Goal: Task Accomplishment & Management: Complete application form

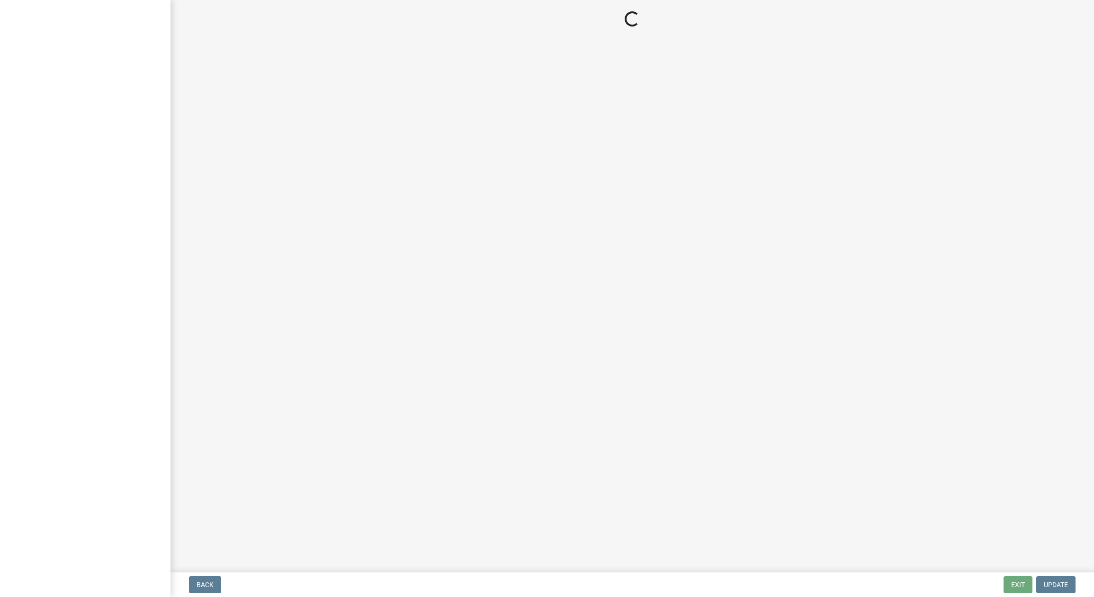
select select "IN"
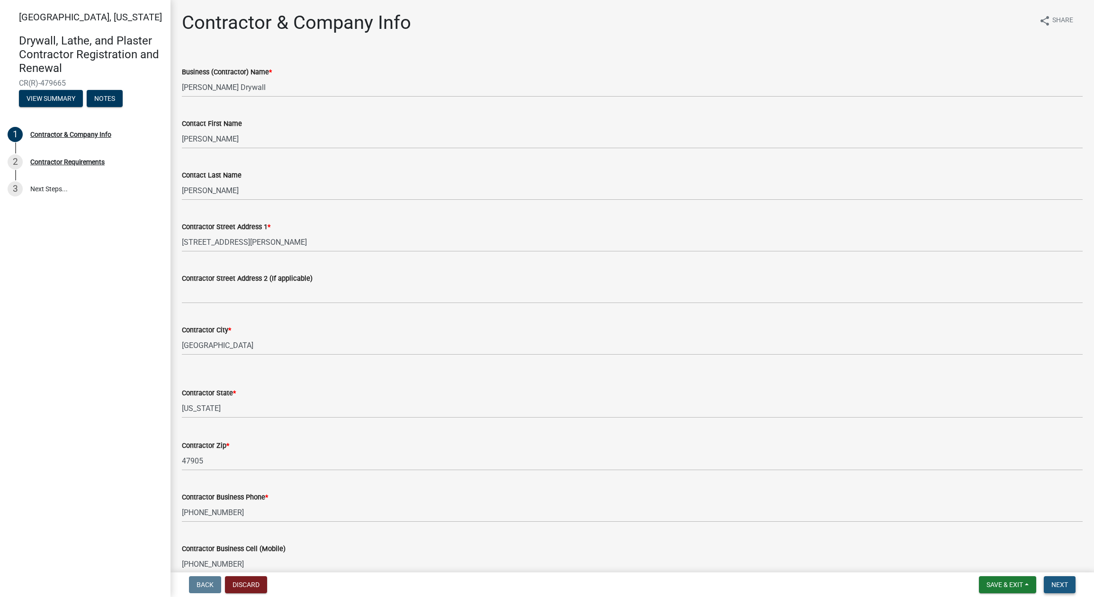
click at [1054, 580] on button "Next" at bounding box center [1059, 584] width 32 height 17
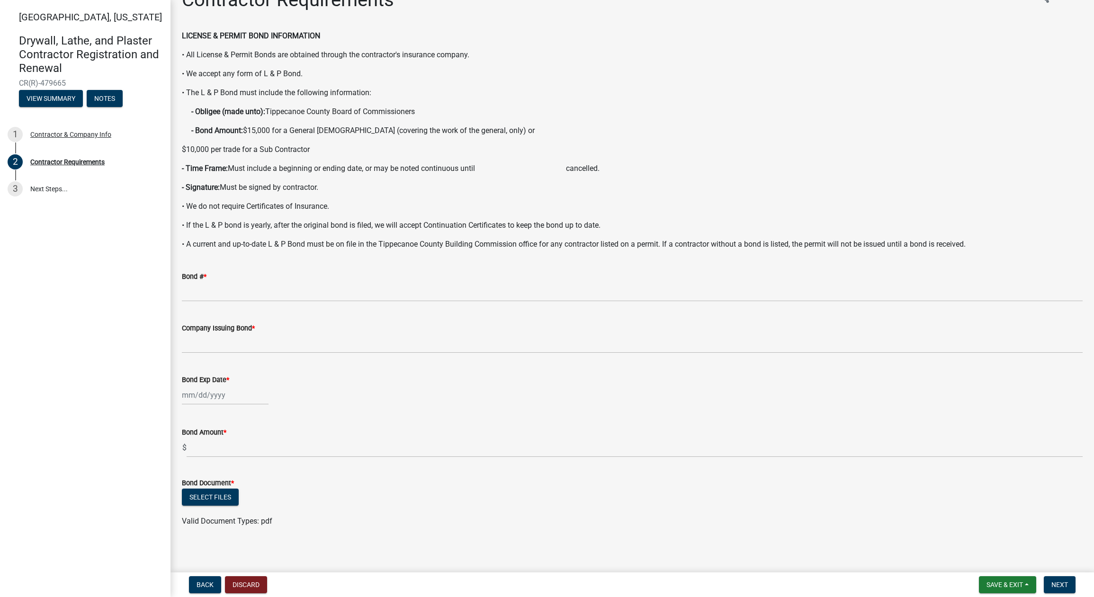
scroll to position [21, 0]
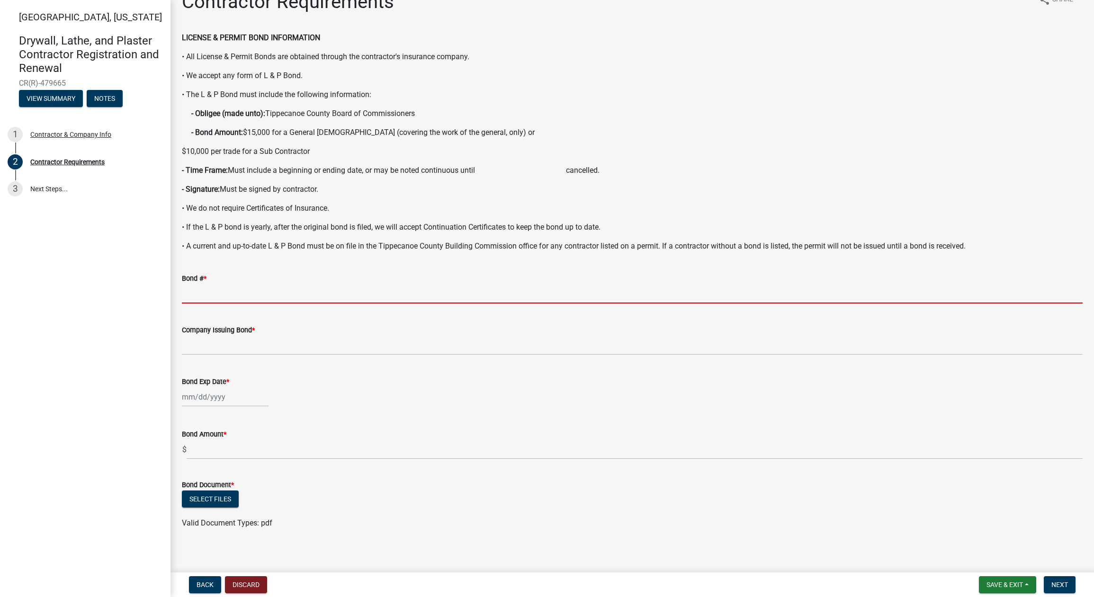
click at [218, 297] on input "Bond # *" at bounding box center [632, 293] width 900 height 19
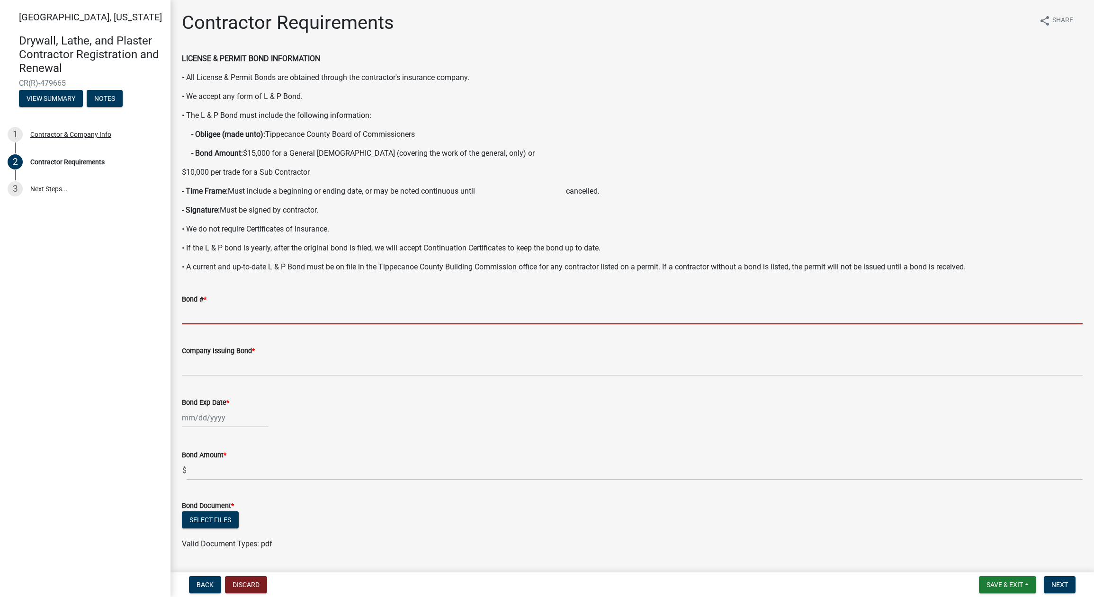
scroll to position [27, 0]
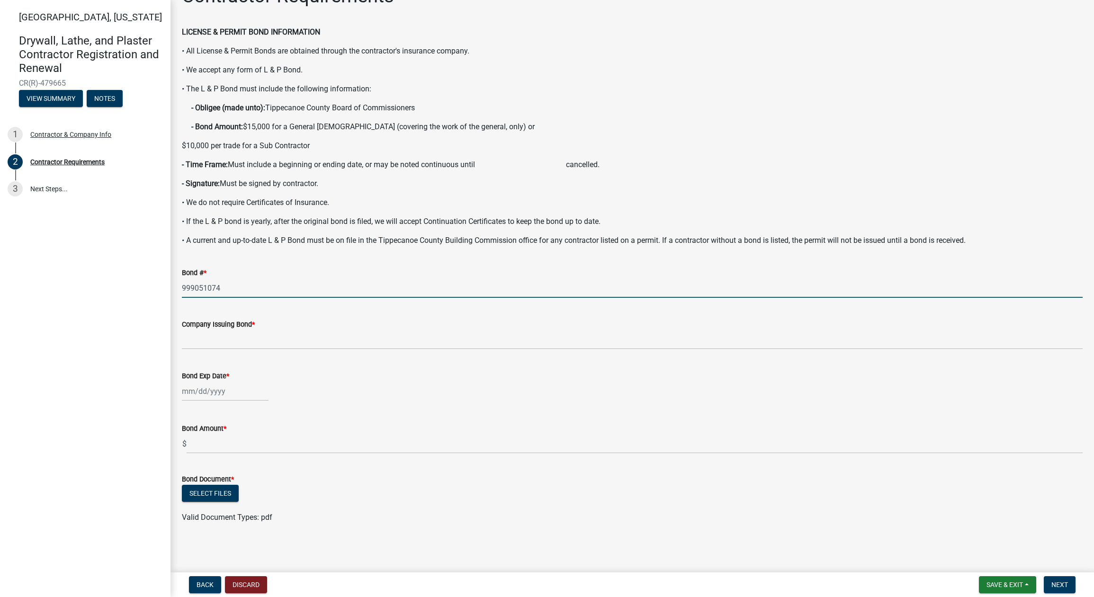
type input "999051074"
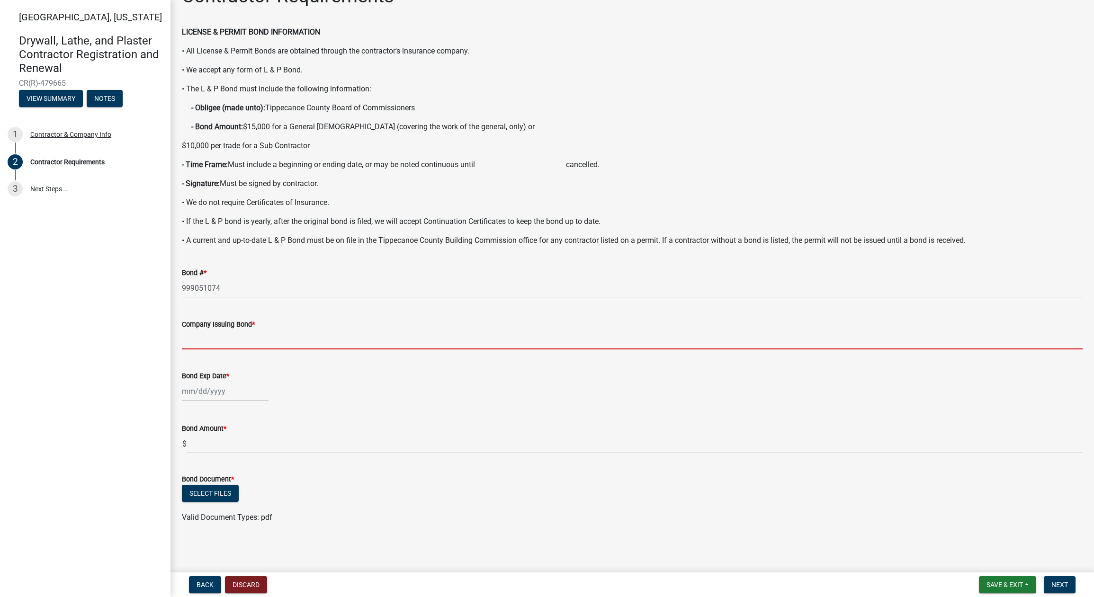
click at [236, 337] on input "Company Issuing Bond *" at bounding box center [632, 339] width 900 height 19
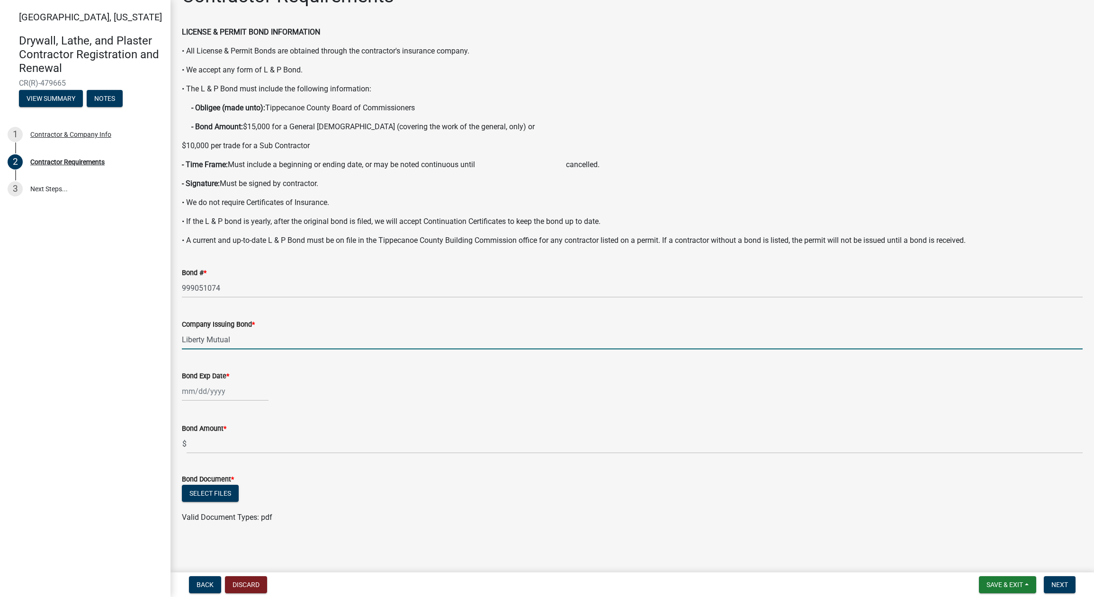
type input "Liberty Mutual"
click at [226, 392] on div at bounding box center [225, 391] width 87 height 19
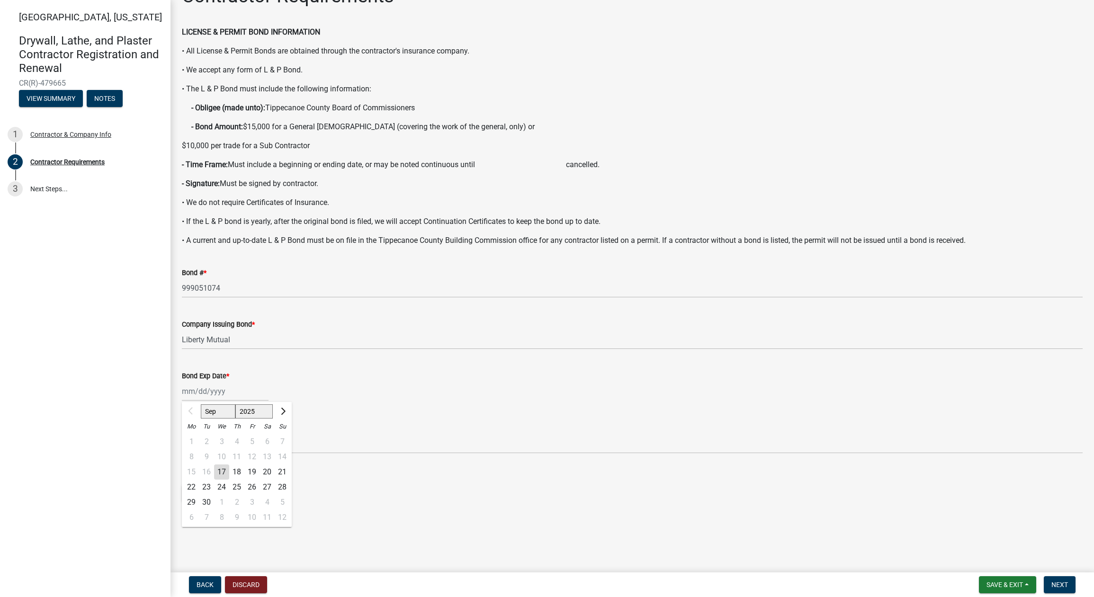
click at [209, 479] on div "15 16 17 18 19 20 21" at bounding box center [237, 471] width 110 height 15
click at [194, 393] on input "Bond Exp Date *" at bounding box center [225, 391] width 87 height 19
type input "[DATE]"
click at [358, 403] on wm-data-entity-input "Bond Exp Date * Sep Oct Nov [DATE] 2026 2027 2028 2029 2030 2031 2032 2033 2034…" at bounding box center [632, 383] width 900 height 53
click at [208, 491] on button "Select files" at bounding box center [210, 493] width 57 height 17
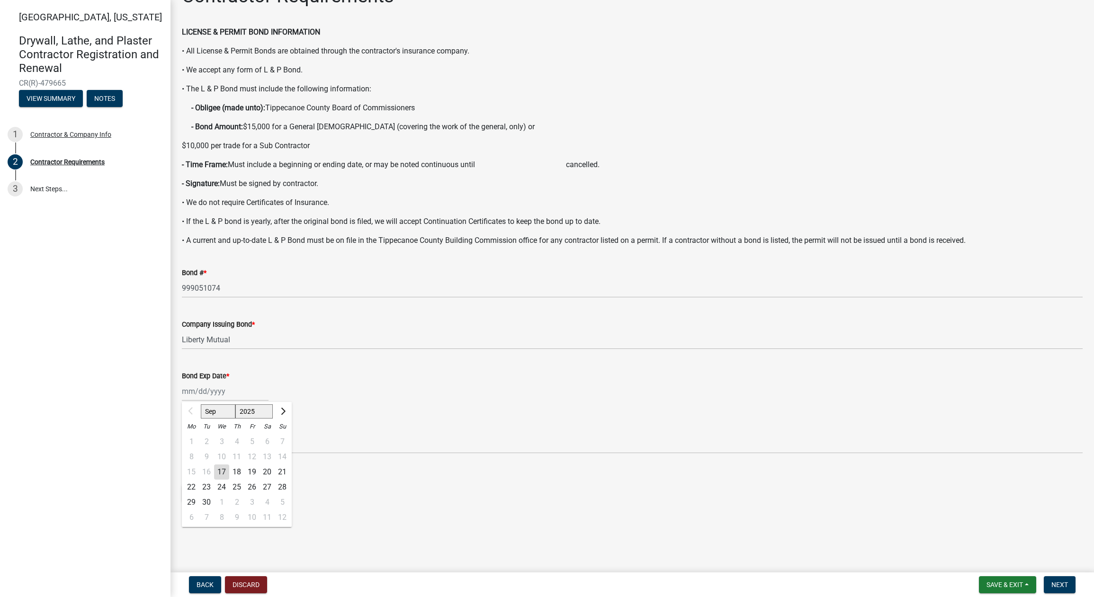
click at [187, 394] on div "Sep Oct Nov [DATE] 2026 2027 2028 2029 2030 2031 2032 2033 2034 2035 2036 2037 …" at bounding box center [225, 391] width 87 height 19
click at [224, 472] on div "17" at bounding box center [221, 471] width 15 height 15
type input "[DATE]"
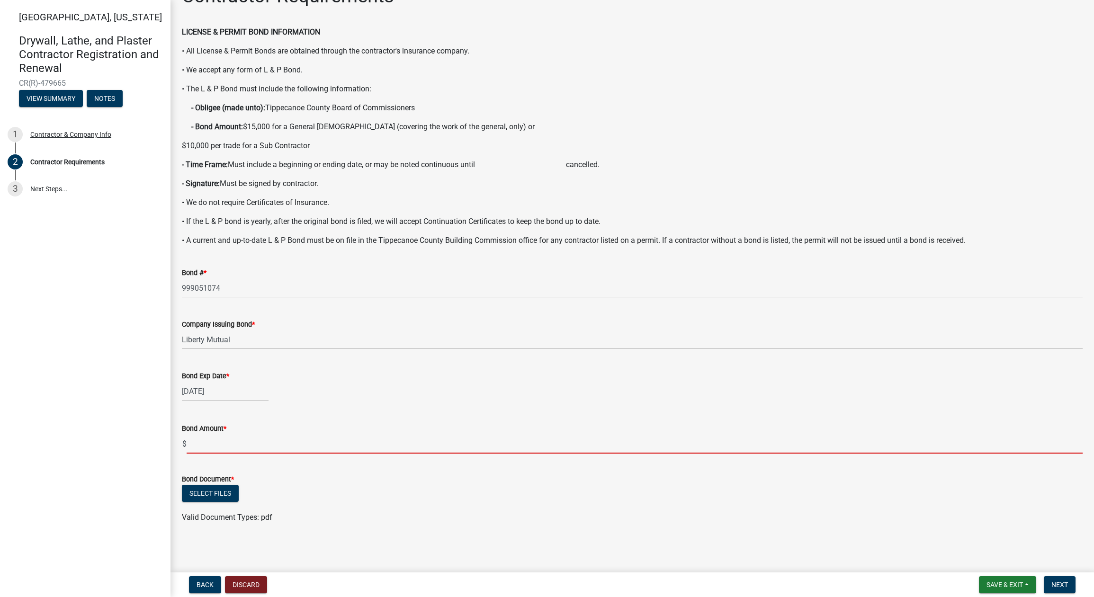
click at [206, 443] on input "text" at bounding box center [635, 443] width 896 height 19
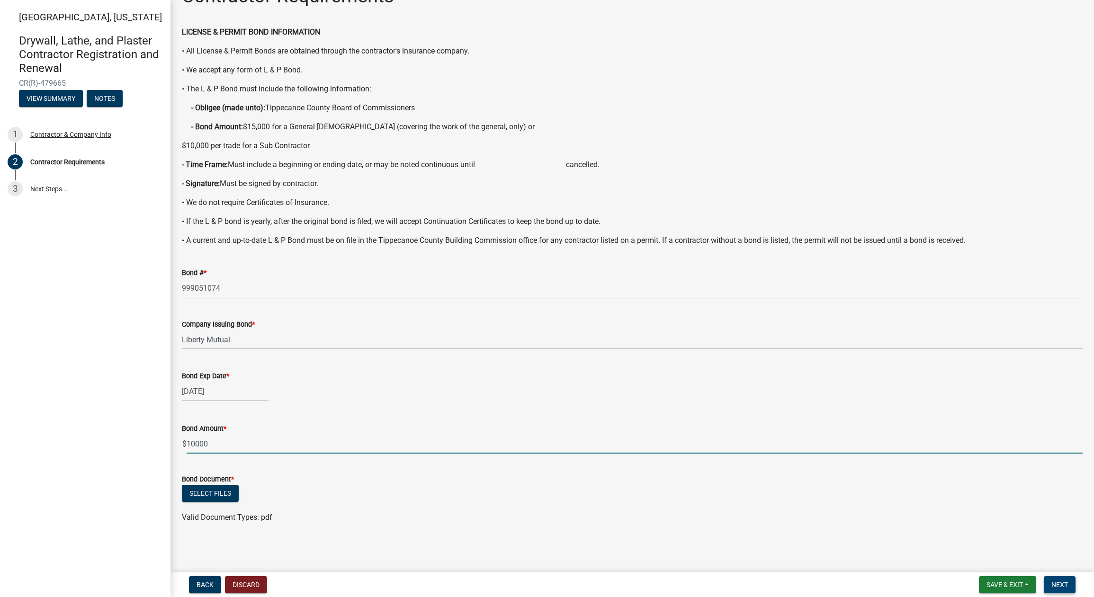
type input "10000"
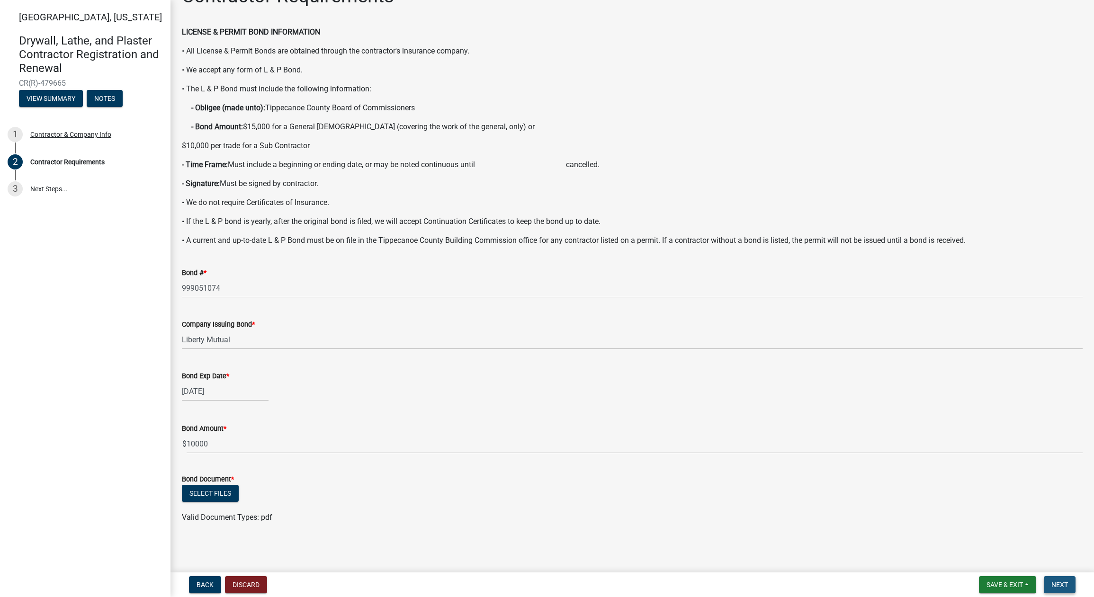
click at [1055, 587] on span "Next" at bounding box center [1059, 585] width 17 height 8
click at [1067, 584] on span "Next" at bounding box center [1059, 585] width 17 height 8
click at [221, 494] on button "Select files" at bounding box center [210, 493] width 57 height 17
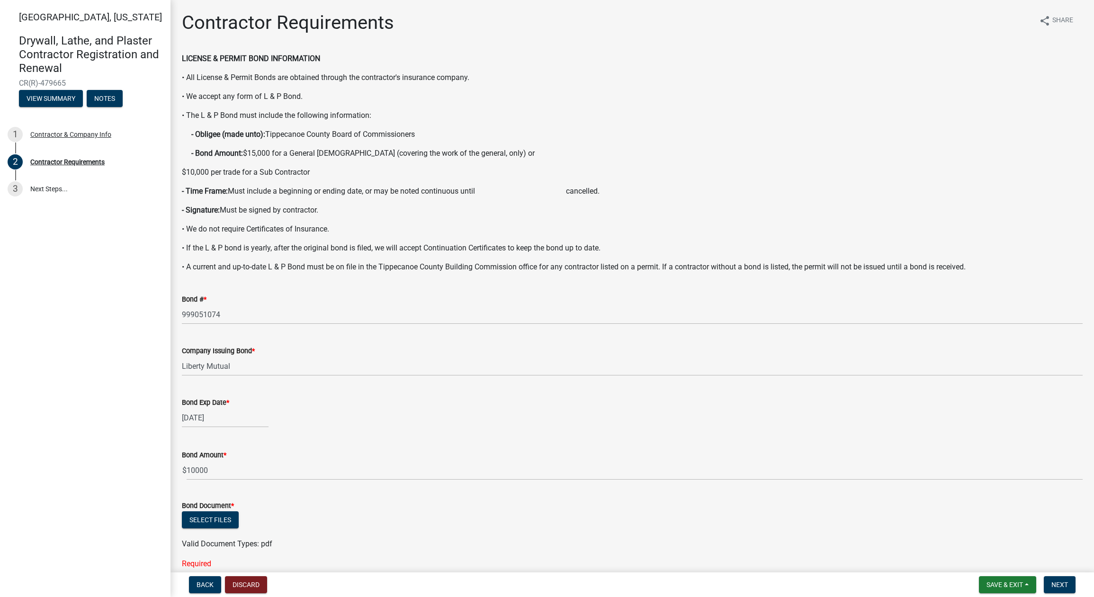
scroll to position [45, 0]
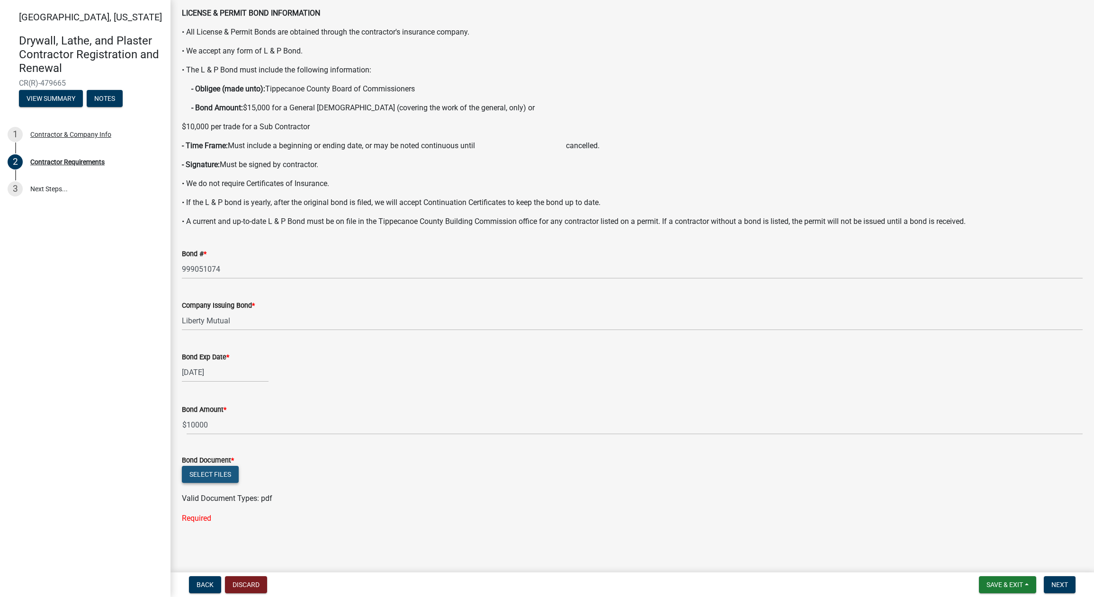
click at [207, 475] on button "Select files" at bounding box center [210, 474] width 57 height 17
click at [233, 586] on button "Discard" at bounding box center [246, 584] width 42 height 17
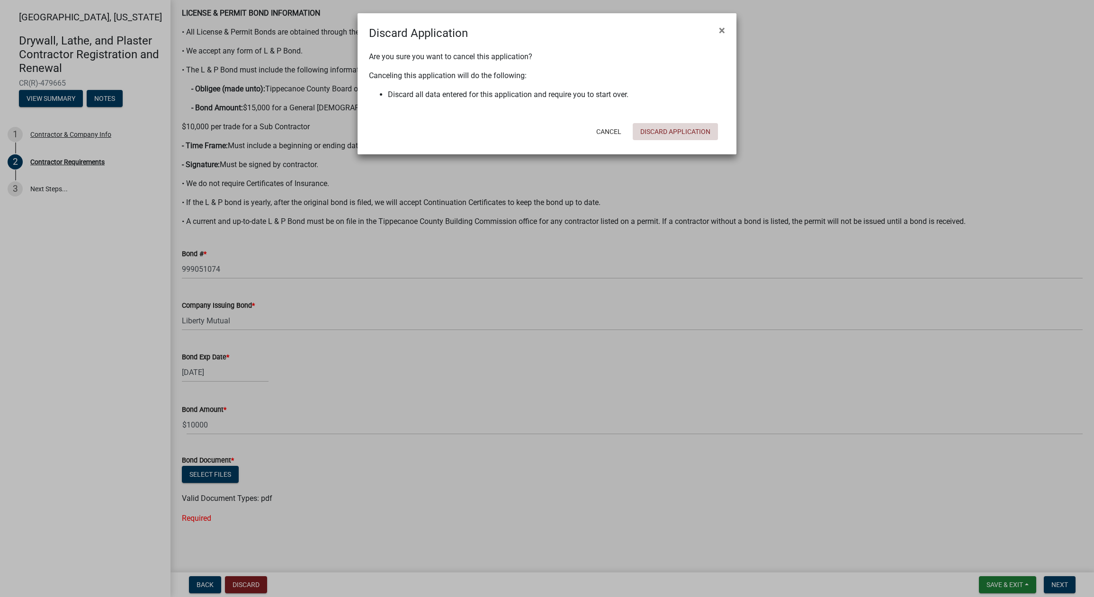
click at [684, 130] on button "Discard Application" at bounding box center [674, 131] width 85 height 17
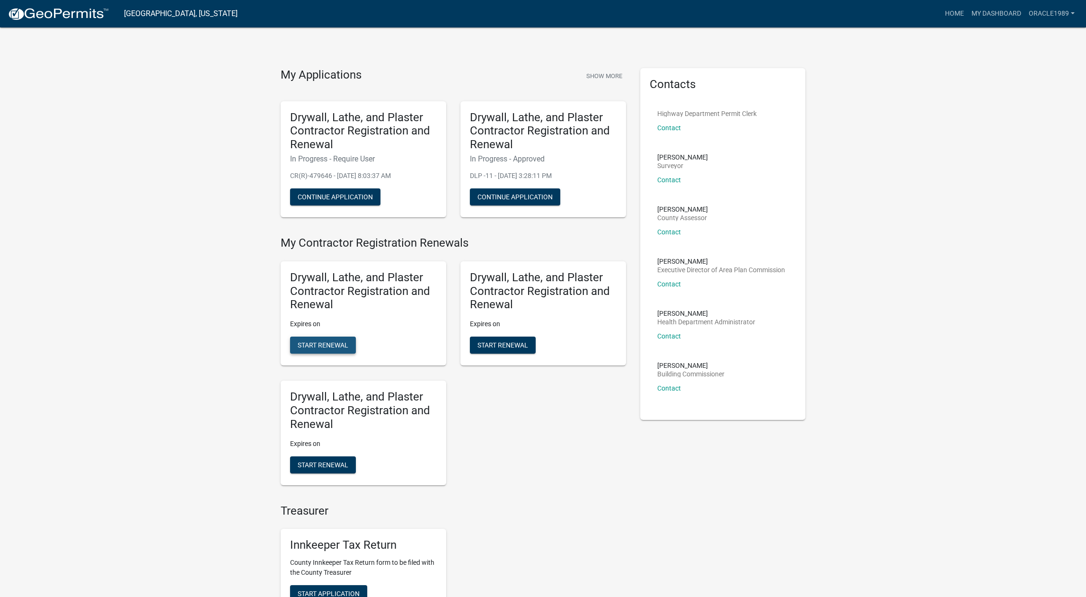
click at [327, 341] on span "Start Renewal" at bounding box center [323, 345] width 51 height 8
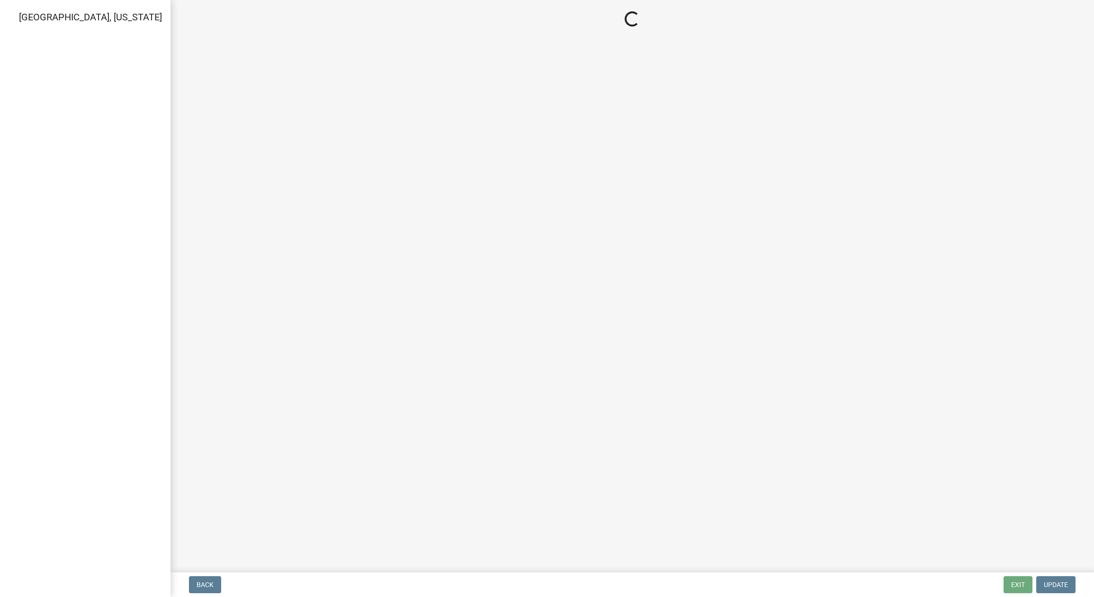
select select "IN"
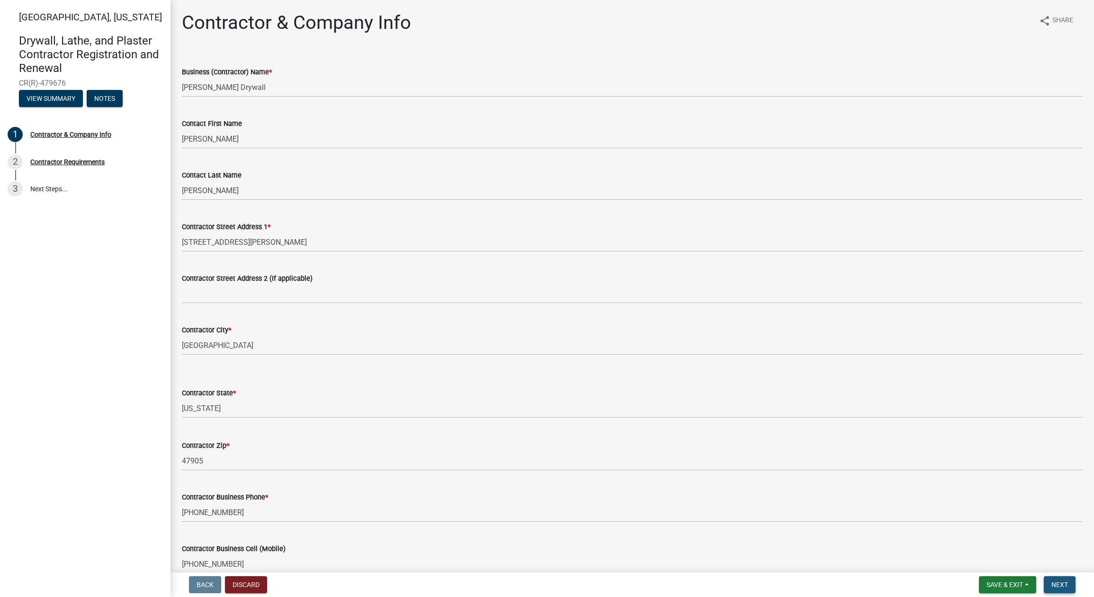
click at [1065, 585] on span "Next" at bounding box center [1059, 585] width 17 height 8
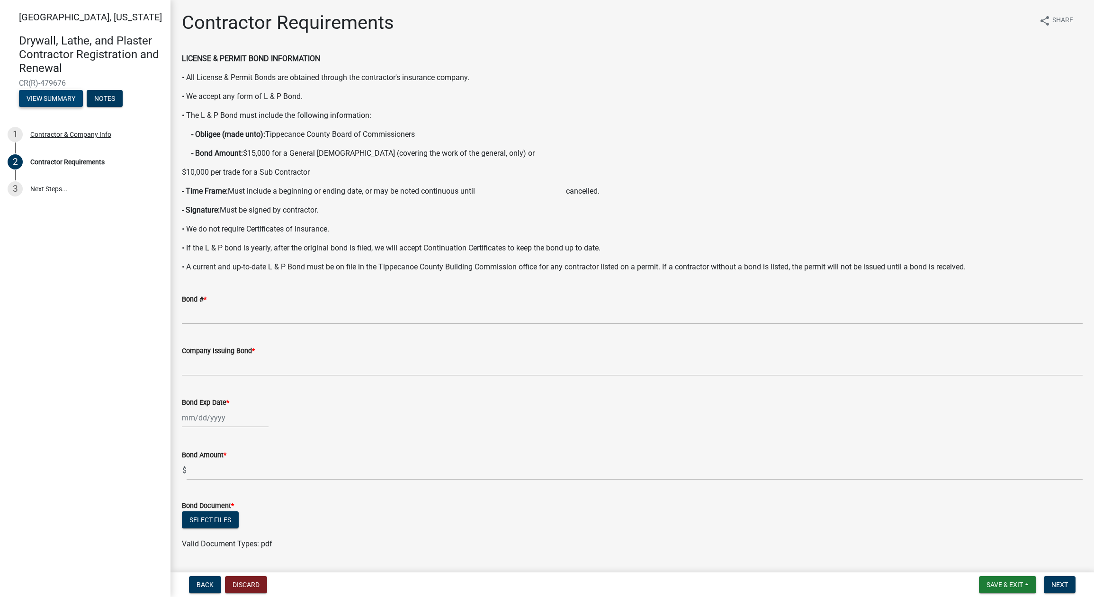
click at [65, 94] on button "View Summary" at bounding box center [51, 98] width 64 height 17
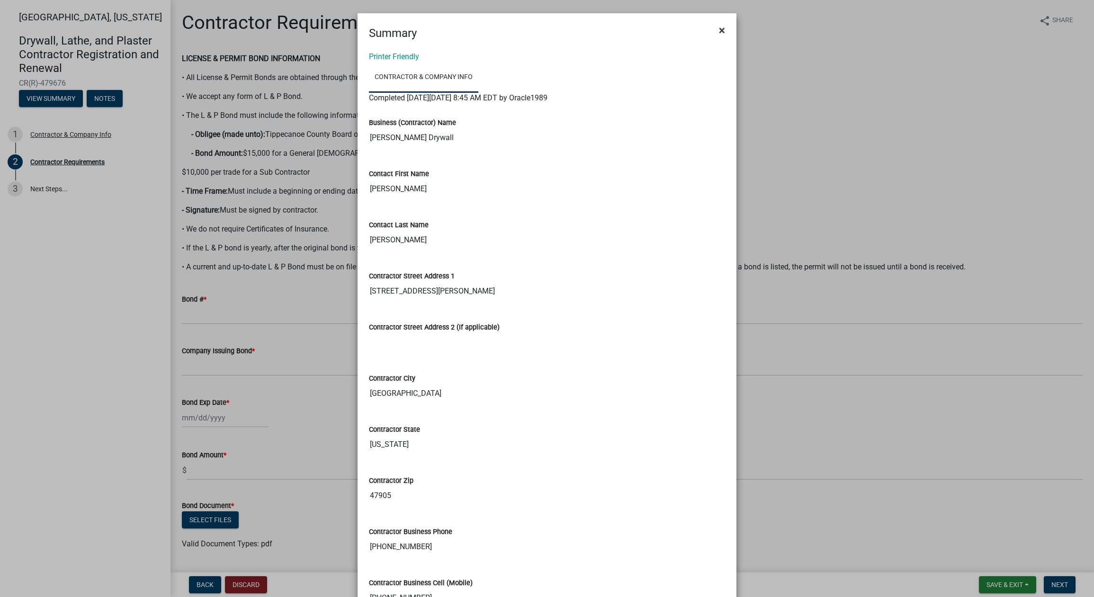
click at [719, 28] on span "×" at bounding box center [722, 30] width 6 height 13
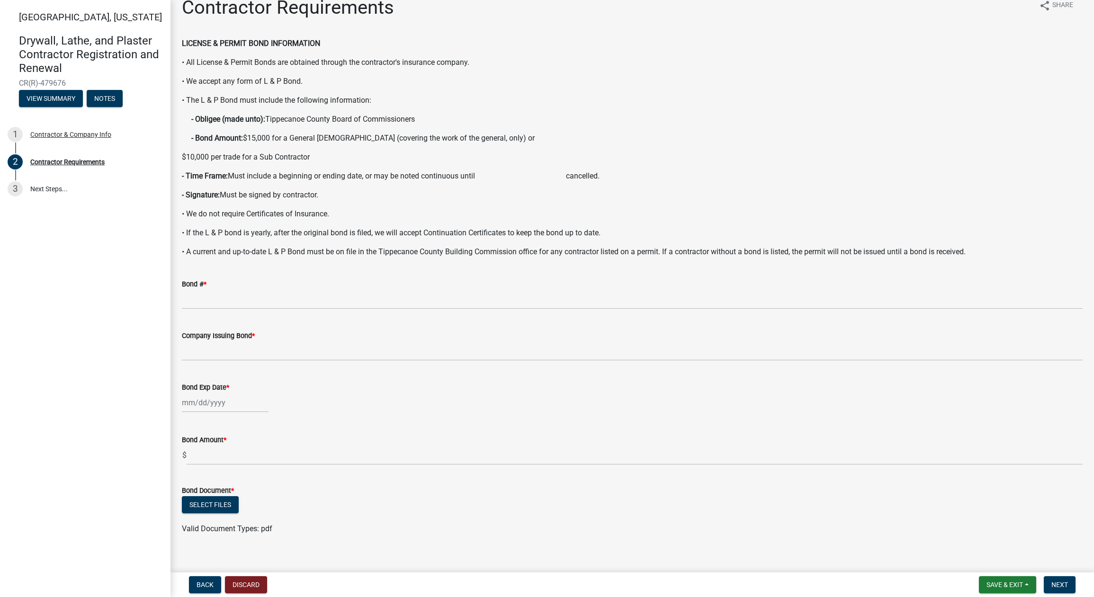
scroll to position [27, 0]
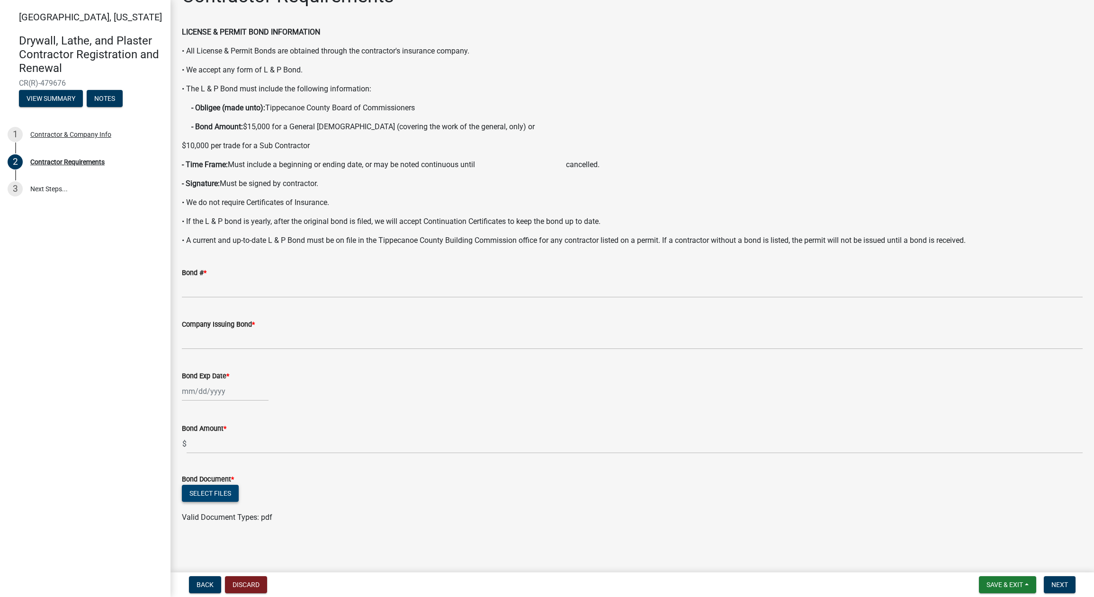
click at [212, 492] on button "Select files" at bounding box center [210, 493] width 57 height 17
click at [36, 91] on button "View Summary" at bounding box center [51, 98] width 64 height 17
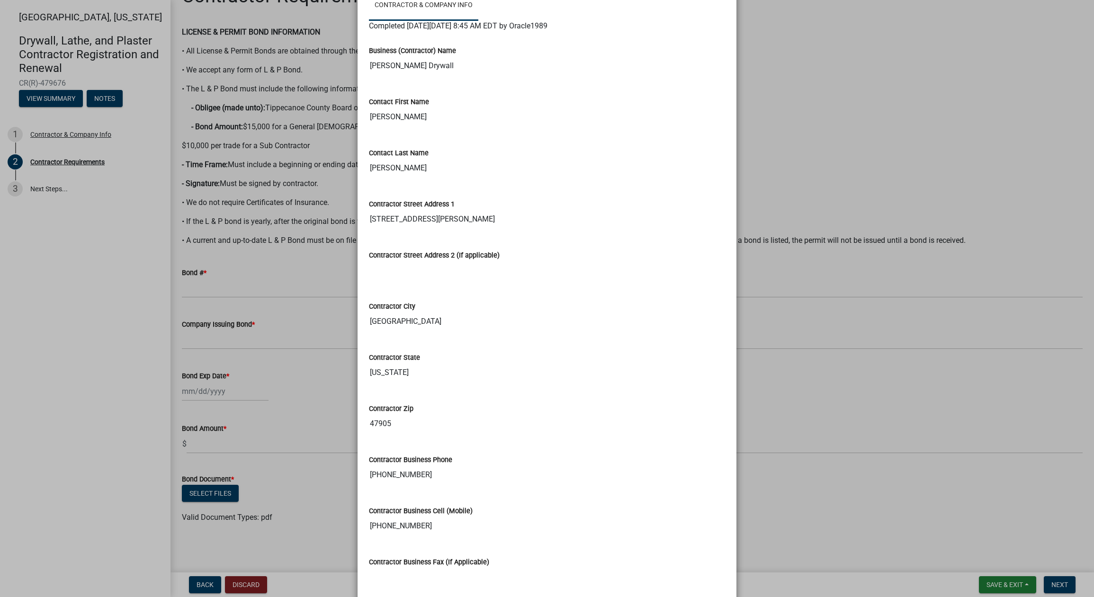
scroll to position [191, 0]
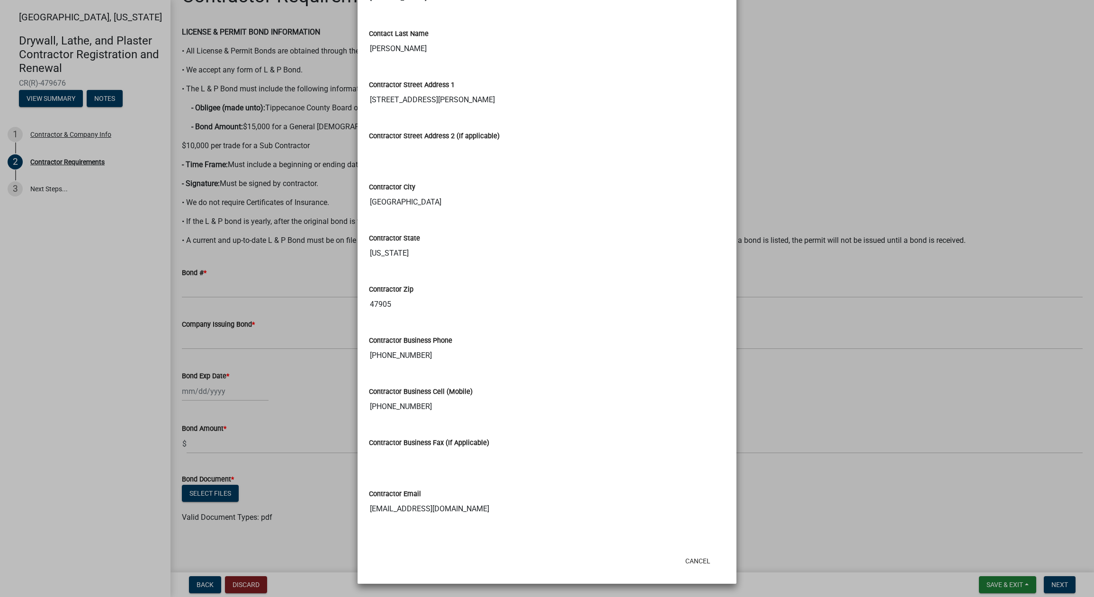
click at [549, 115] on div "Contractor Street Address [STREET_ADDRESS][PERSON_NAME]" at bounding box center [547, 91] width 370 height 51
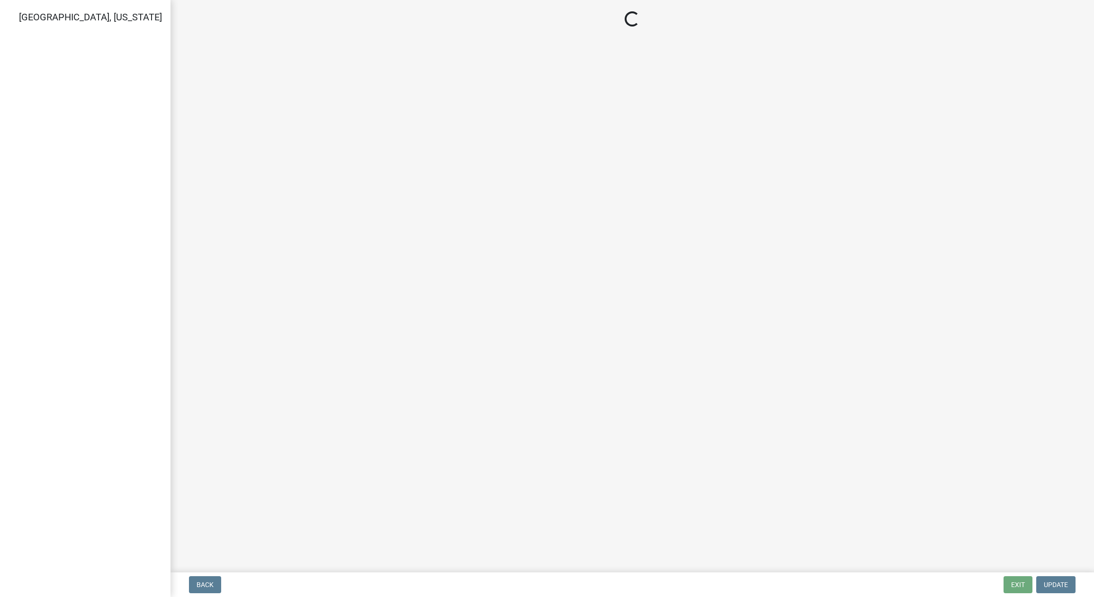
select select "IN"
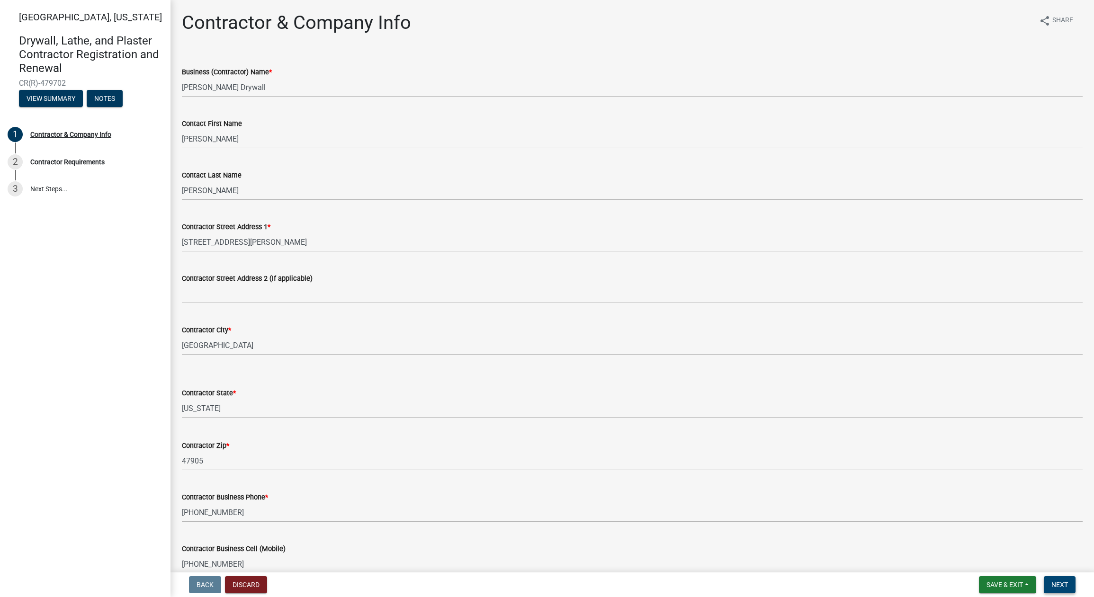
click at [1072, 588] on button "Next" at bounding box center [1059, 584] width 32 height 17
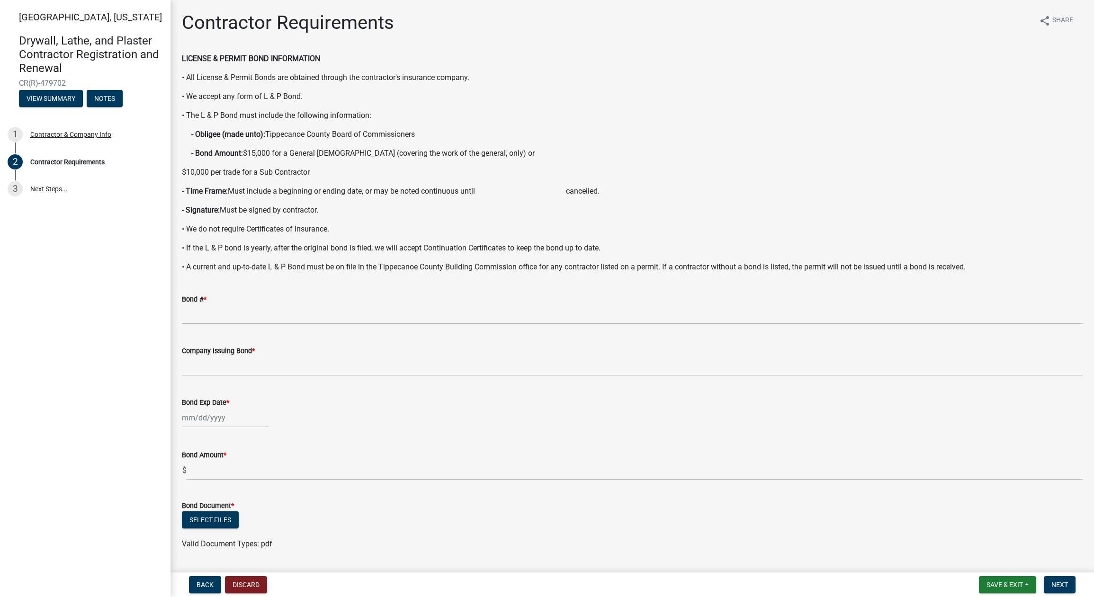
scroll to position [27, 0]
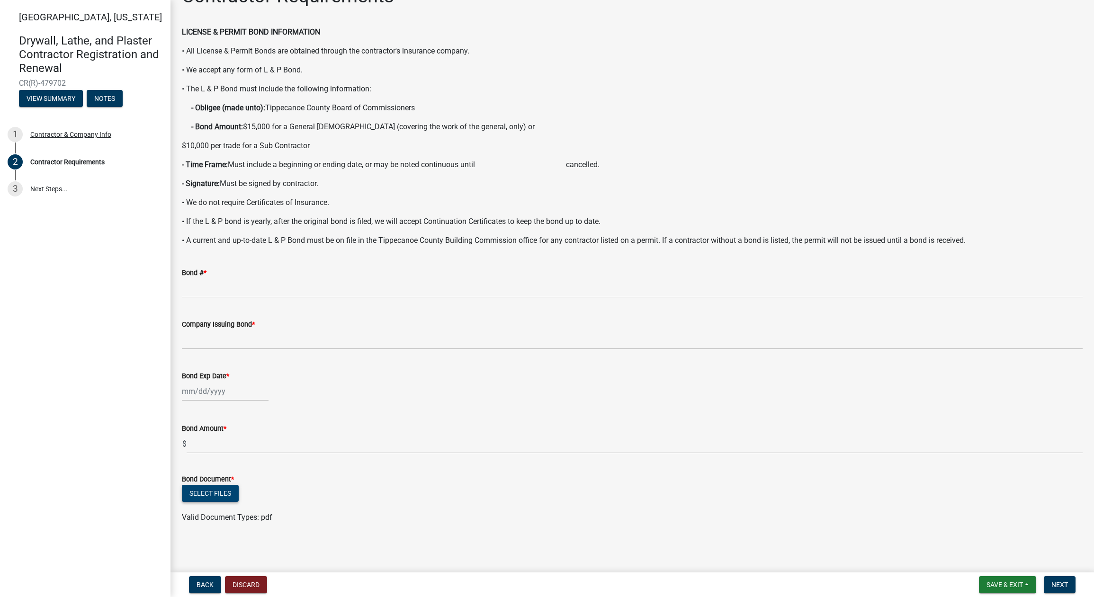
click at [223, 492] on button "Select files" at bounding box center [210, 493] width 57 height 17
